Goal: Information Seeking & Learning: Check status

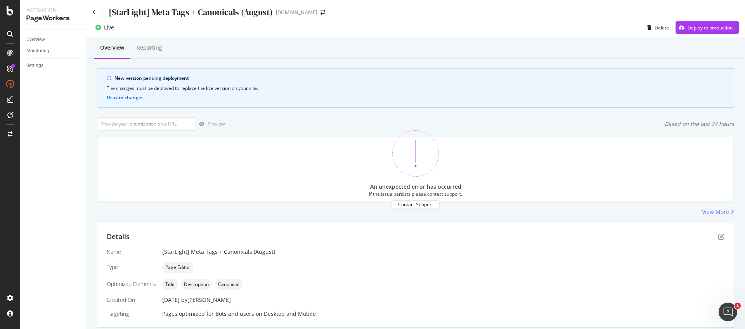
scroll to position [161, 0]
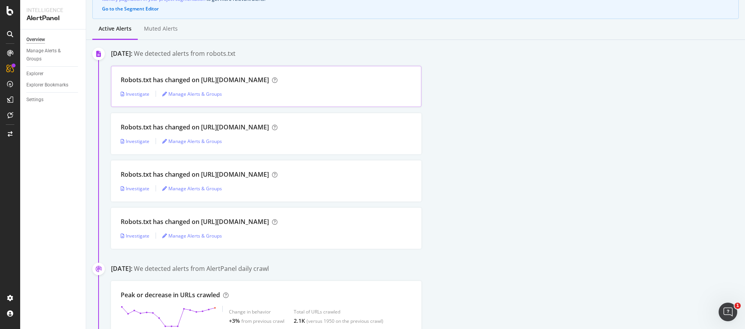
scroll to position [88, 0]
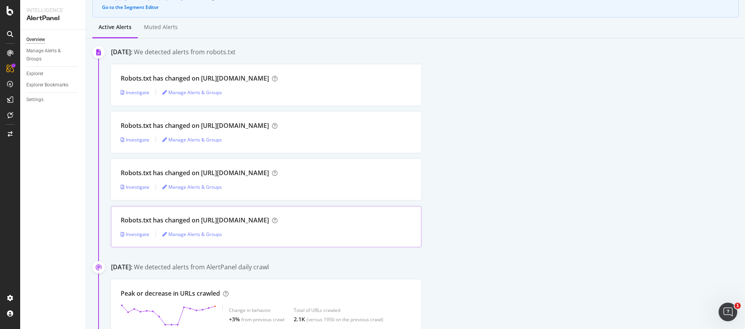
click at [151, 220] on div "Robots.txt has changed on http://starhub.com/" at bounding box center [195, 220] width 148 height 9
click at [122, 232] on icon "button" at bounding box center [122, 234] width 3 height 5
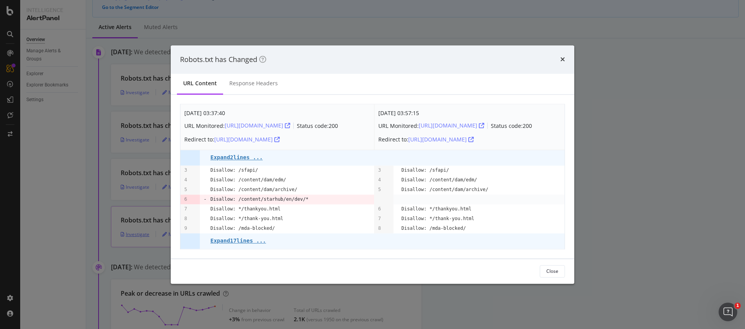
click at [122, 232] on div "Robots.txt has Changed URL Content Response Headers Aug. 31st 2025 03:37:40 URL…" at bounding box center [372, 164] width 745 height 329
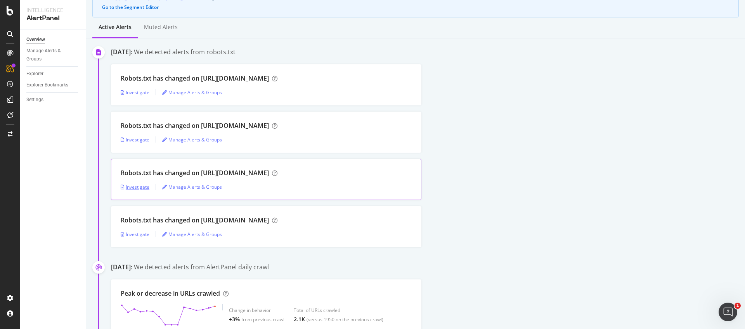
click at [137, 190] on div "Investigate" at bounding box center [135, 187] width 29 height 12
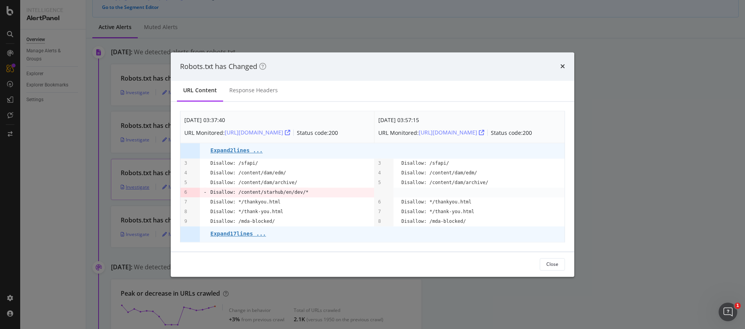
click at [137, 190] on div "Robots.txt has Changed URL Content Response Headers Aug. 31st 2025 03:37:40 URL…" at bounding box center [372, 164] width 745 height 329
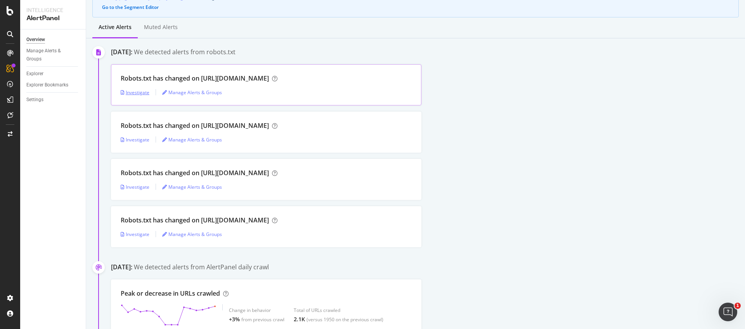
click at [142, 94] on div "Investigate" at bounding box center [135, 92] width 29 height 7
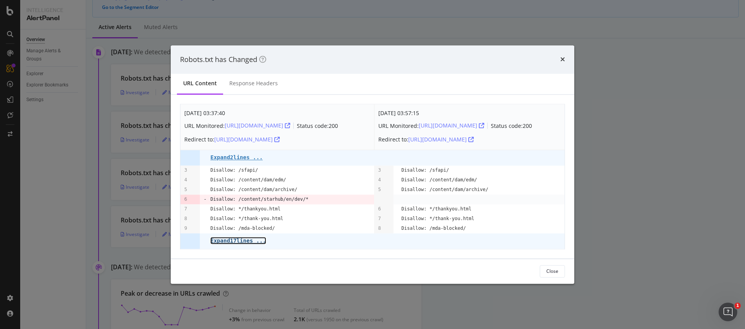
click at [239, 237] on link "Expand 17 lines ..." at bounding box center [237, 240] width 55 height 7
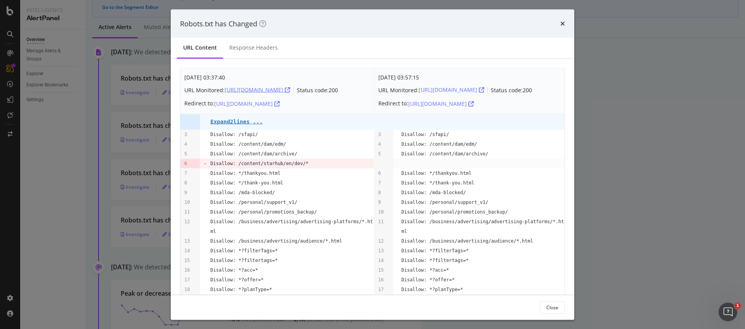
click at [289, 91] on div "https://starhub.com/robots.txt" at bounding box center [258, 90] width 66 height 8
click at [252, 105] on div "http://www.starhub.com/robots.txt" at bounding box center [247, 104] width 66 height 8
